Goal: Transaction & Acquisition: Obtain resource

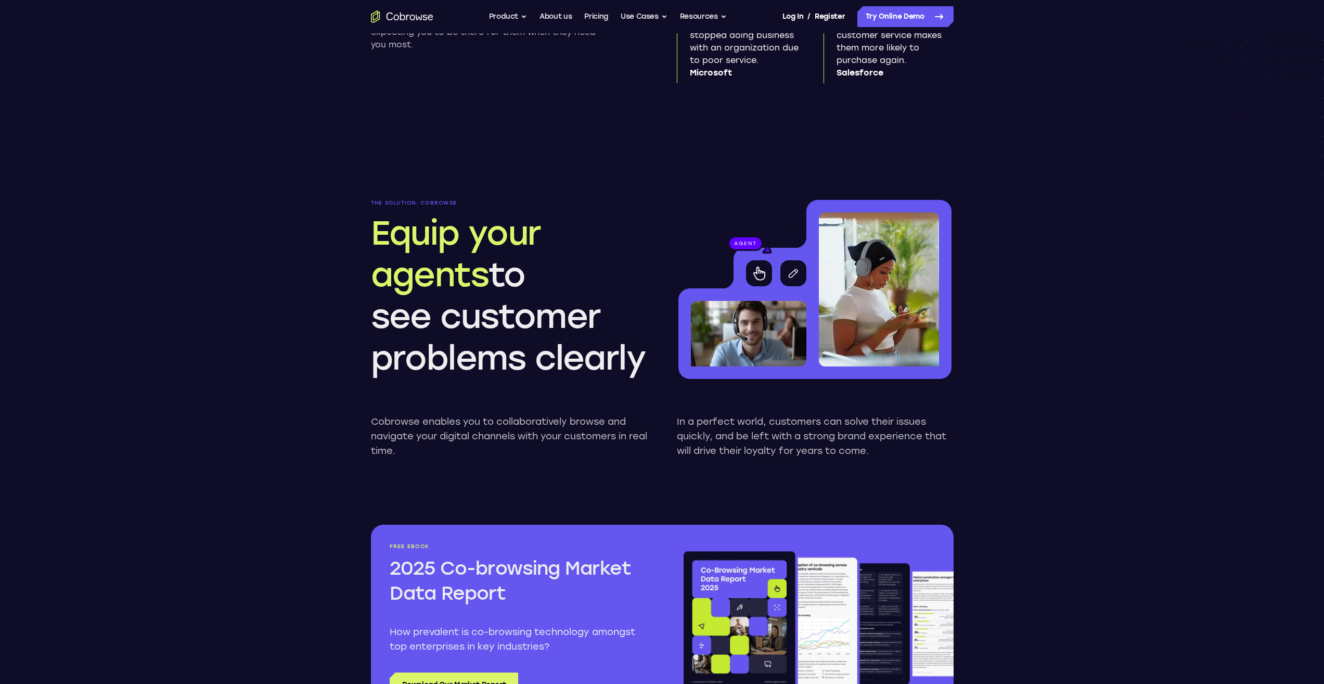
scroll to position [780, 0]
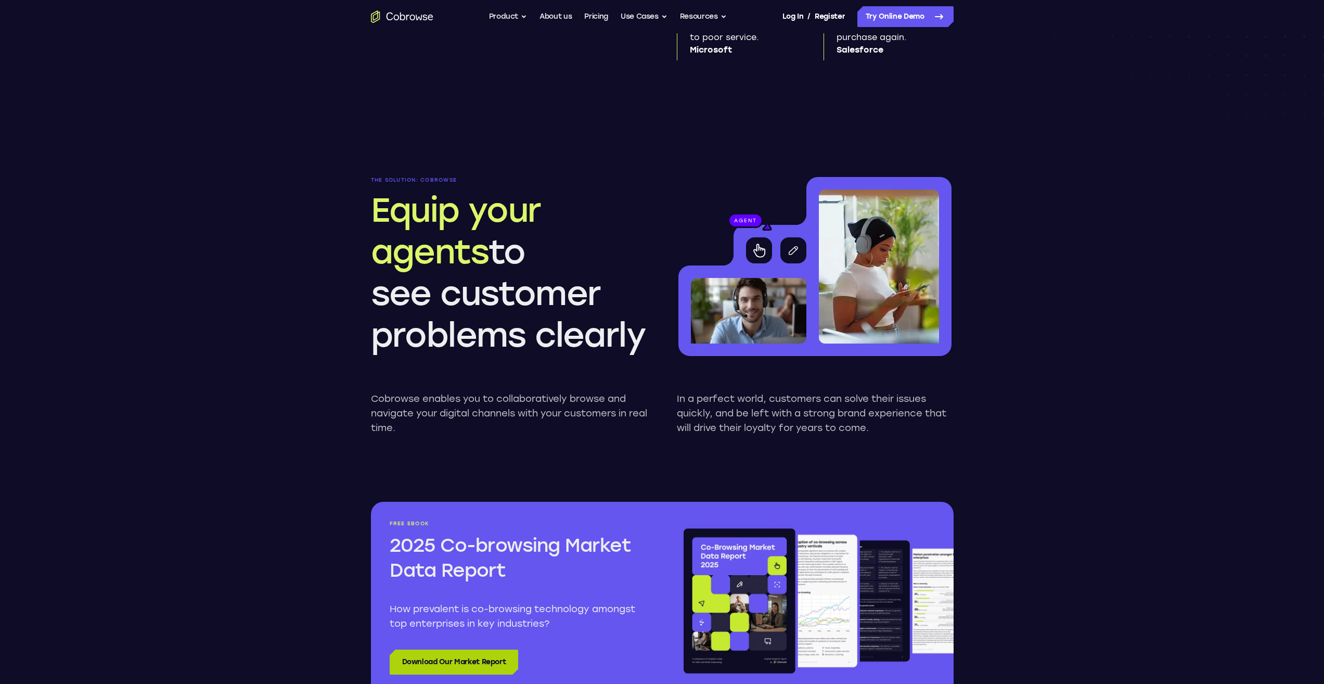
click at [409, 662] on link "Download Our Market Report" at bounding box center [454, 661] width 129 height 25
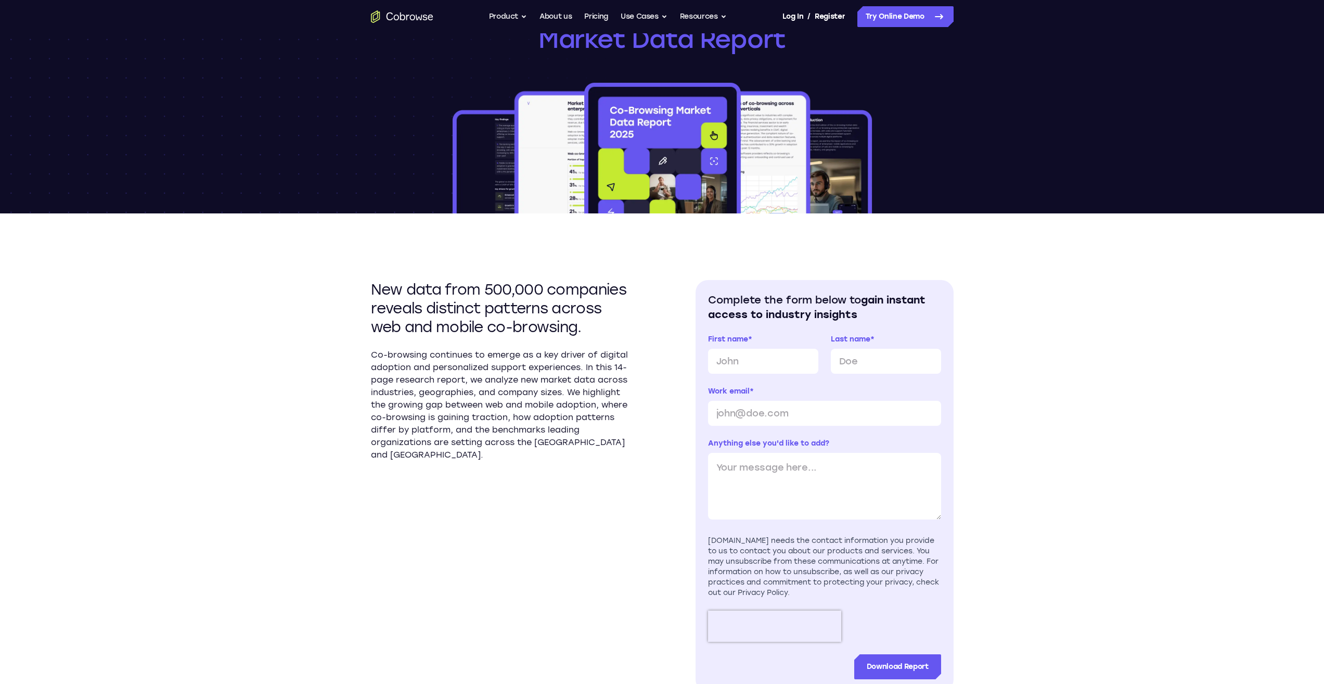
scroll to position [208, 0]
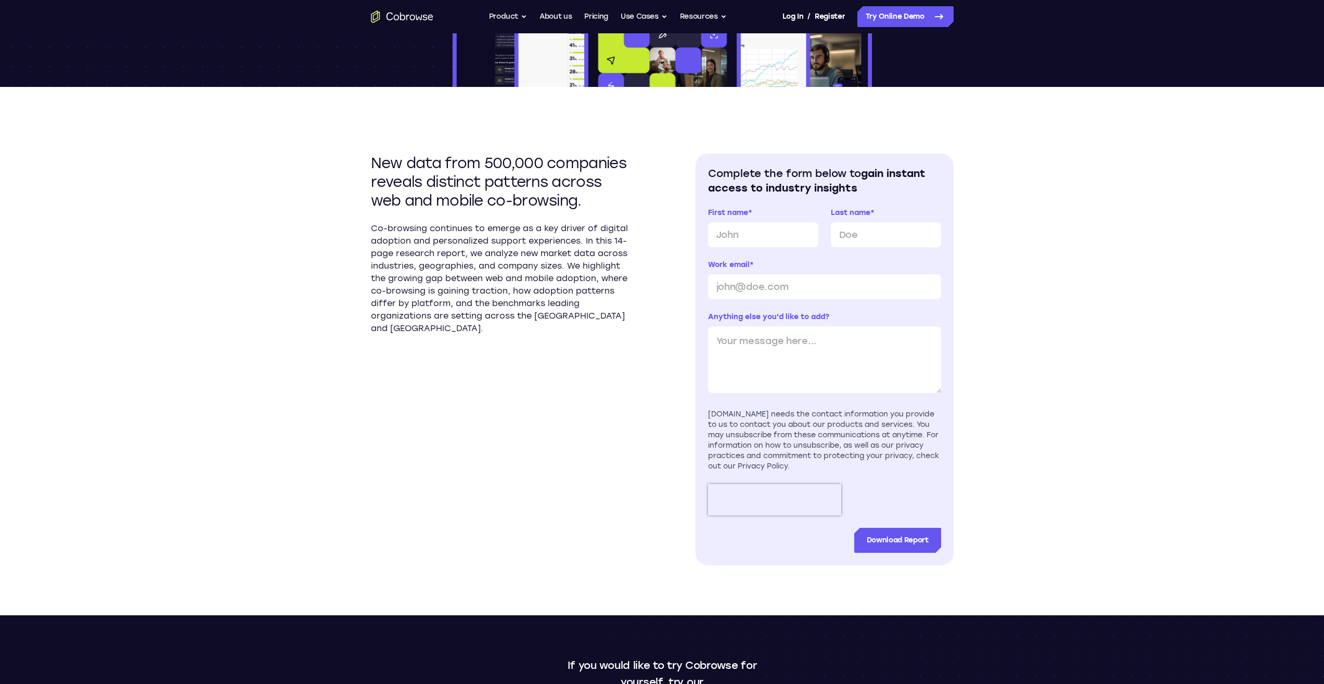
click at [916, 98] on div "New data from 500,000 companies reveals distinct patterns across web and mobile…" at bounding box center [662, 351] width 583 height 528
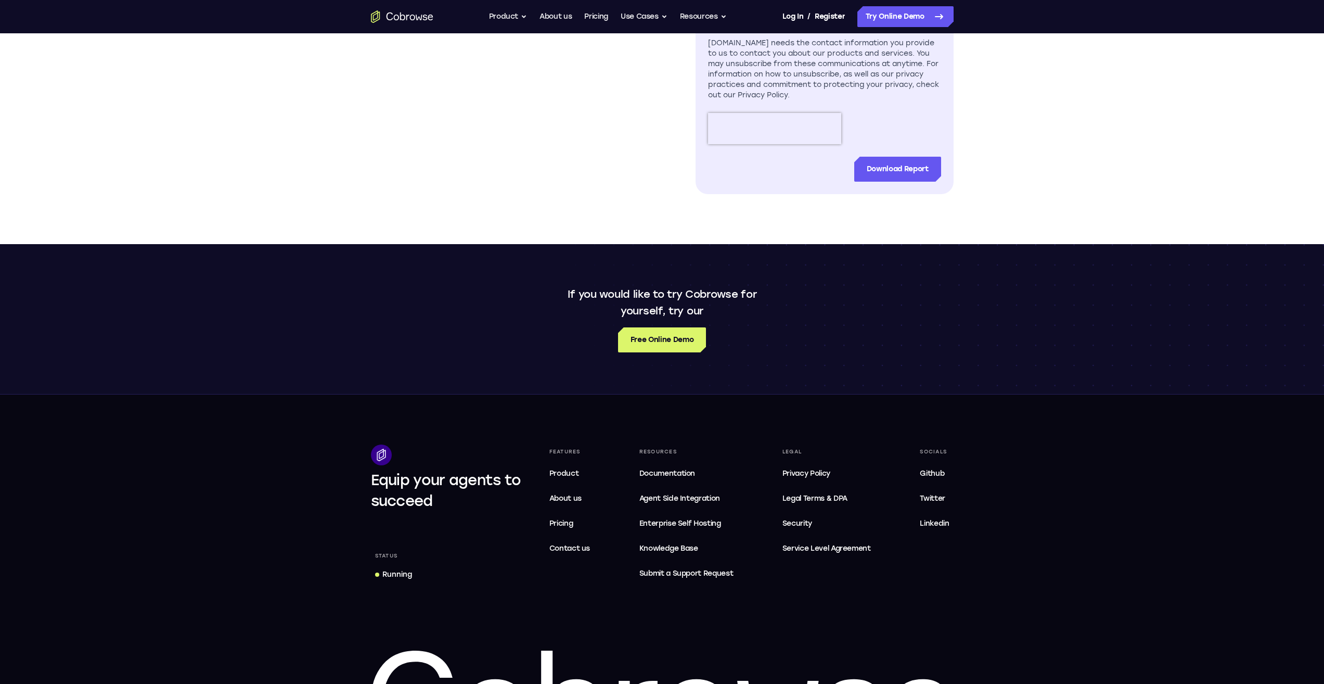
scroll to position [676, 0]
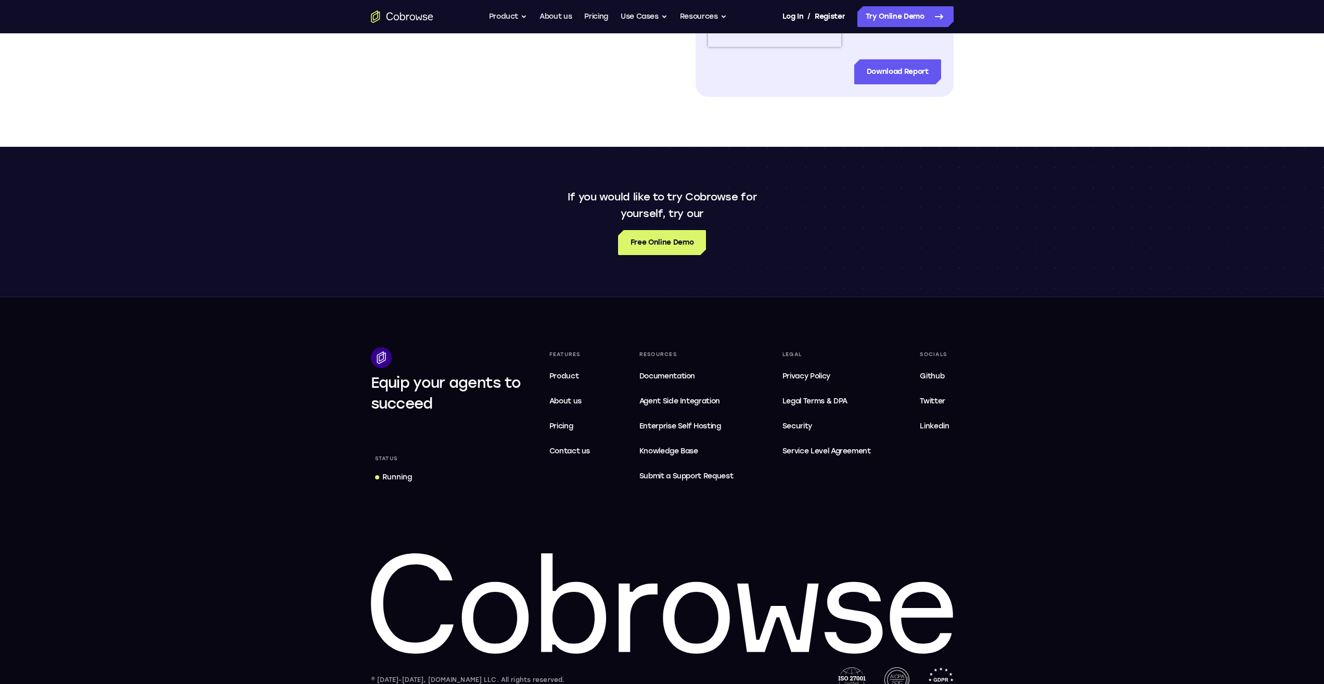
click at [719, 153] on div "If you would like to try Cobrowse for yourself, try our Free Online Demo" at bounding box center [662, 222] width 1324 height 150
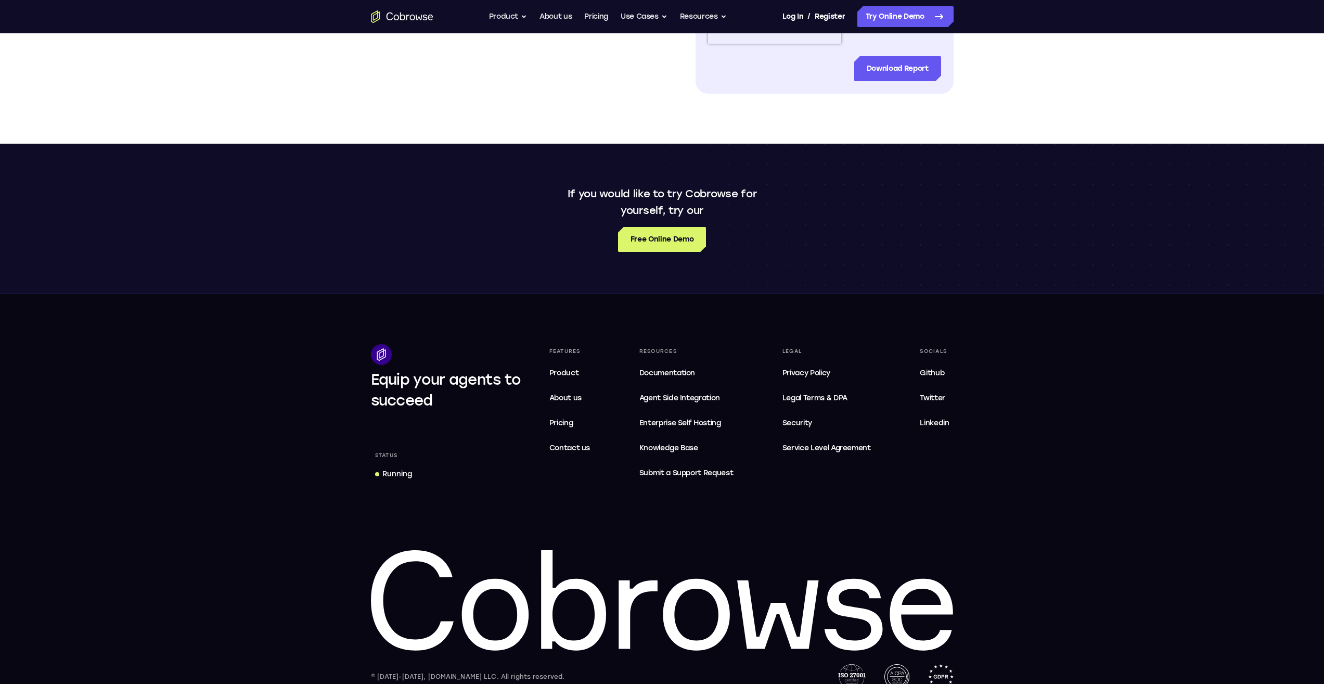
scroll to position [697, 0]
